Goal: Task Accomplishment & Management: Manage account settings

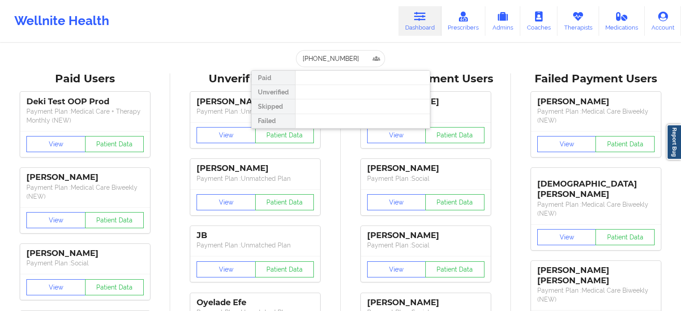
type input "[PERSON_NAME]"
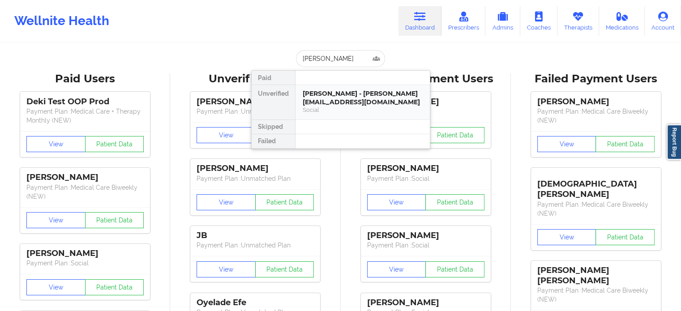
click at [340, 106] on div "Social" at bounding box center [363, 110] width 120 height 8
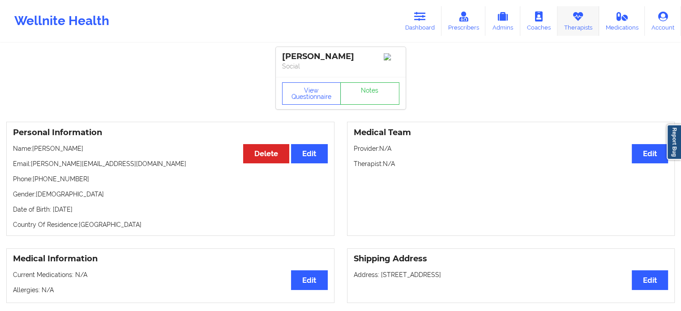
click at [574, 21] on icon at bounding box center [578, 17] width 12 height 10
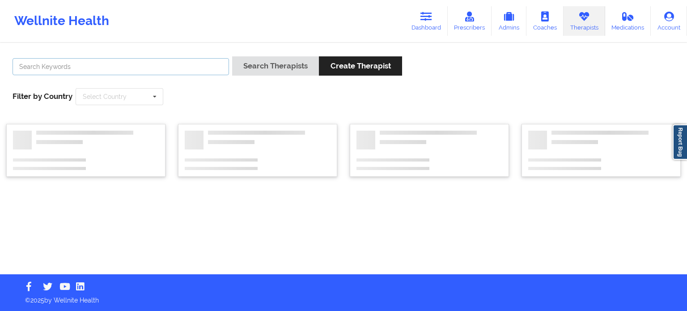
click at [154, 67] on input "text" at bounding box center [121, 66] width 217 height 17
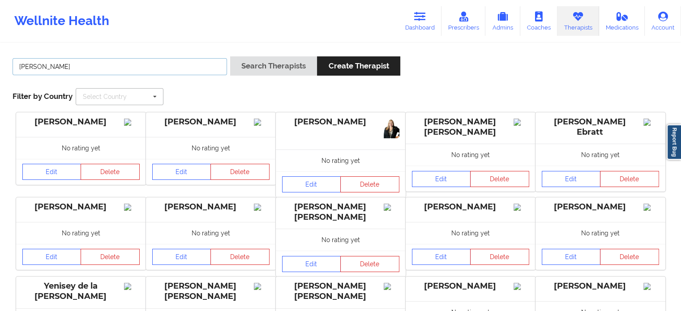
type input "[PERSON_NAME]"
click at [230, 56] on button "Search Therapists" at bounding box center [273, 65] width 87 height 19
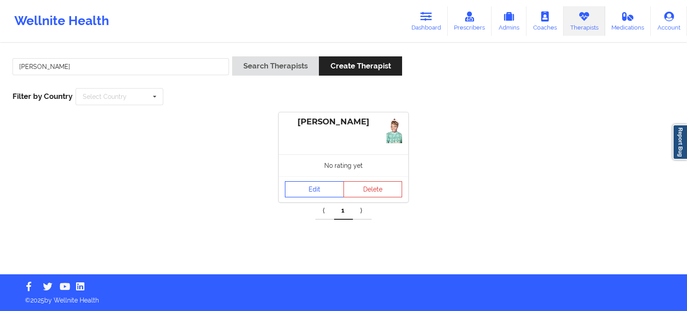
click at [320, 190] on link "Edit" at bounding box center [314, 189] width 59 height 16
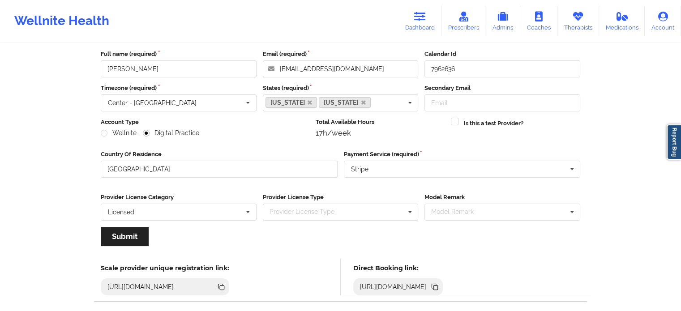
scroll to position [90, 0]
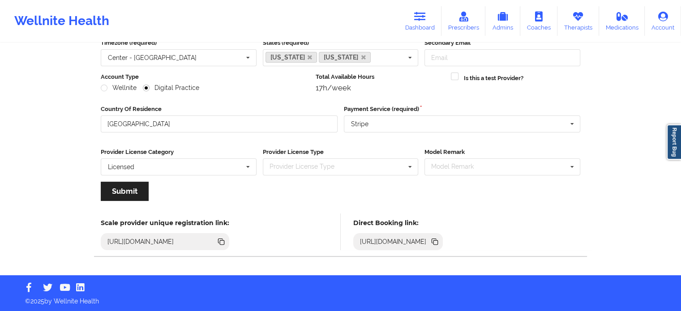
click at [438, 242] on icon at bounding box center [435, 242] width 4 height 4
